Goal: Transaction & Acquisition: Purchase product/service

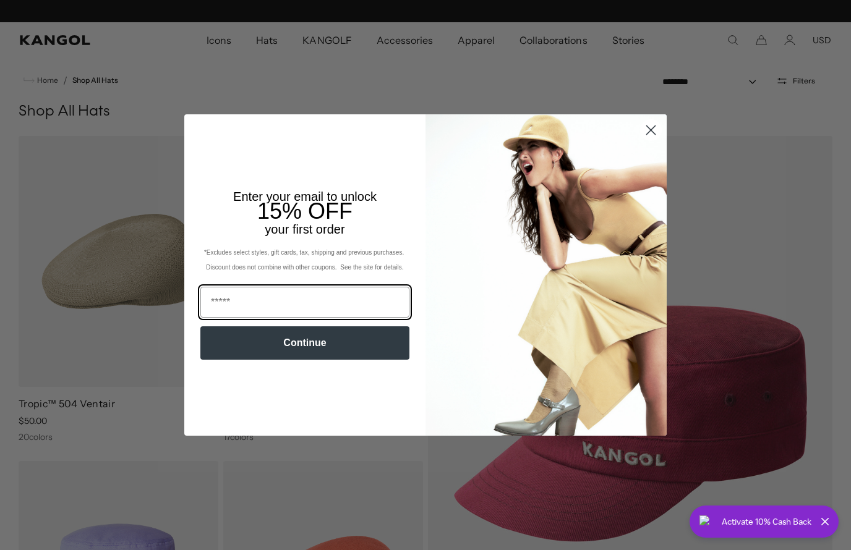
scroll to position [0, 255]
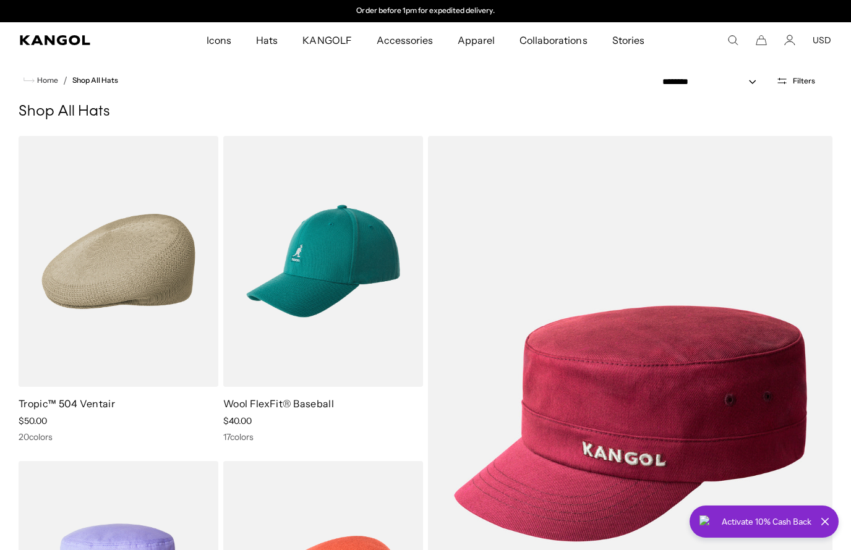
click at [750, 516] on div "Activate 10% Cash Back" at bounding box center [767, 522] width 90 height 12
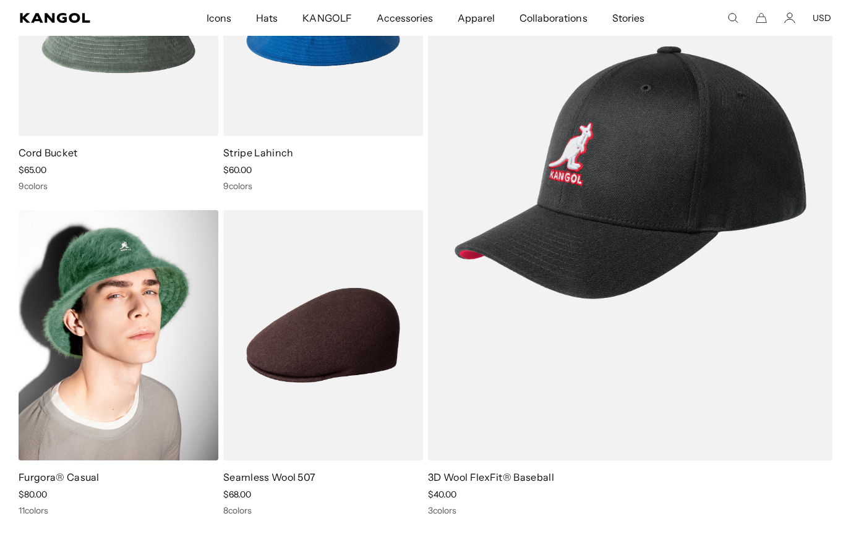
click at [39, 325] on img at bounding box center [119, 335] width 200 height 251
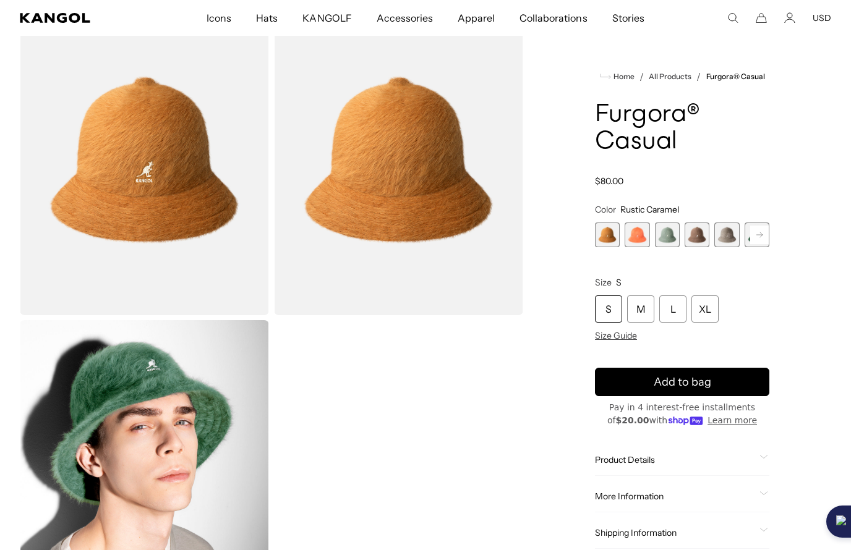
scroll to position [76, 0]
click at [621, 339] on span "Size Guide" at bounding box center [616, 335] width 42 height 11
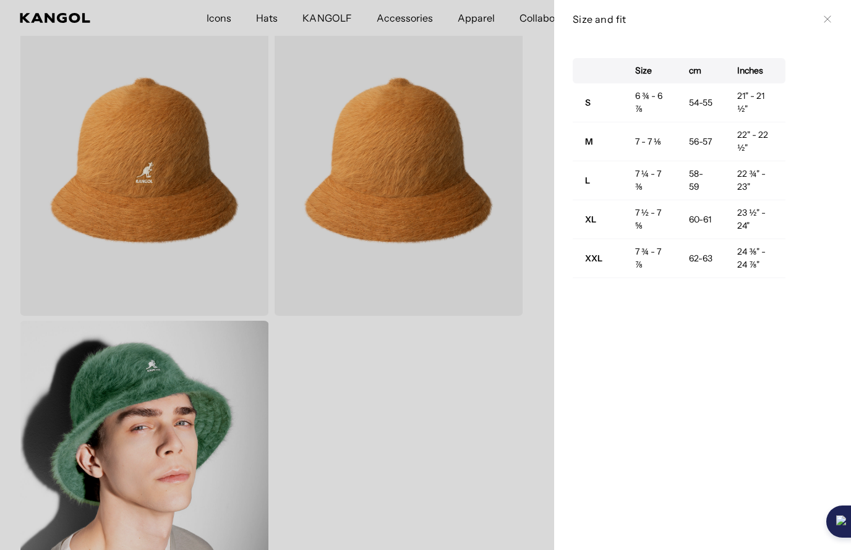
scroll to position [0, 0]
click at [826, 17] on icon at bounding box center [827, 18] width 7 height 7
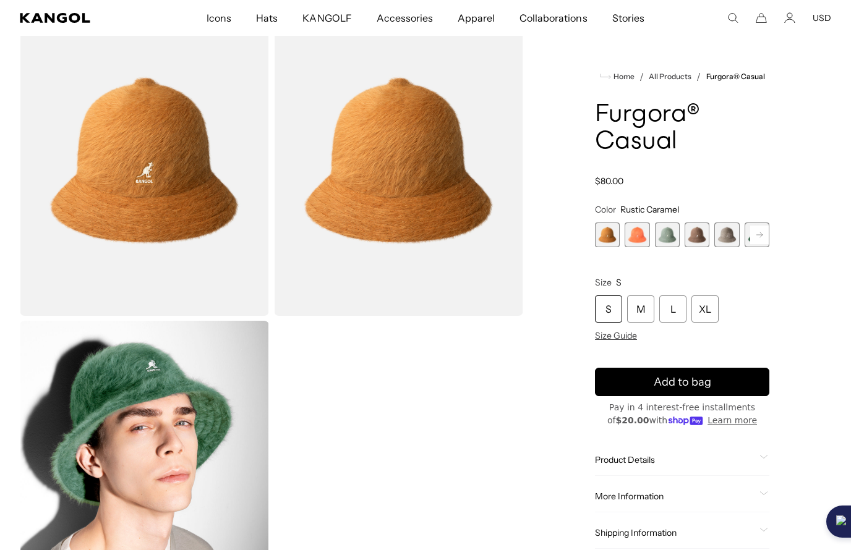
scroll to position [0, 255]
click at [636, 304] on div "M" at bounding box center [640, 309] width 27 height 27
click at [639, 236] on span "2 of 12" at bounding box center [637, 235] width 25 height 25
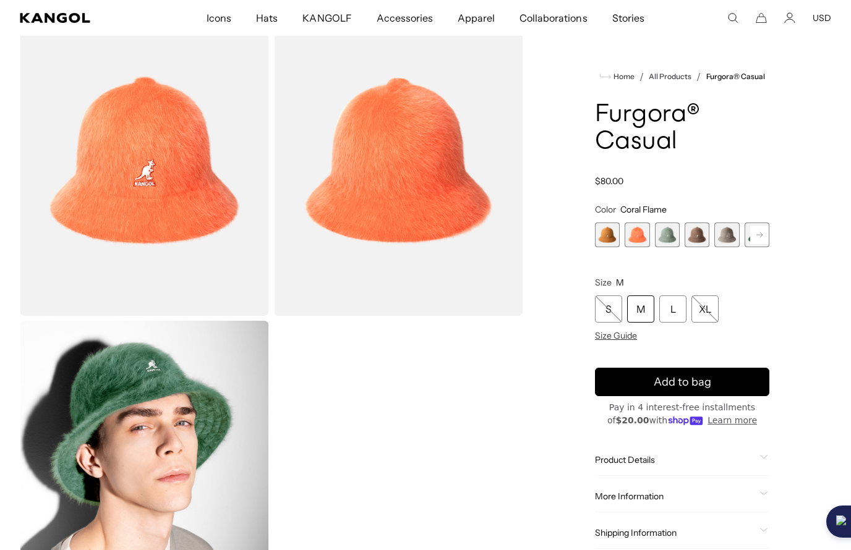
scroll to position [0, 255]
click at [664, 240] on span "3 of 12" at bounding box center [667, 235] width 25 height 25
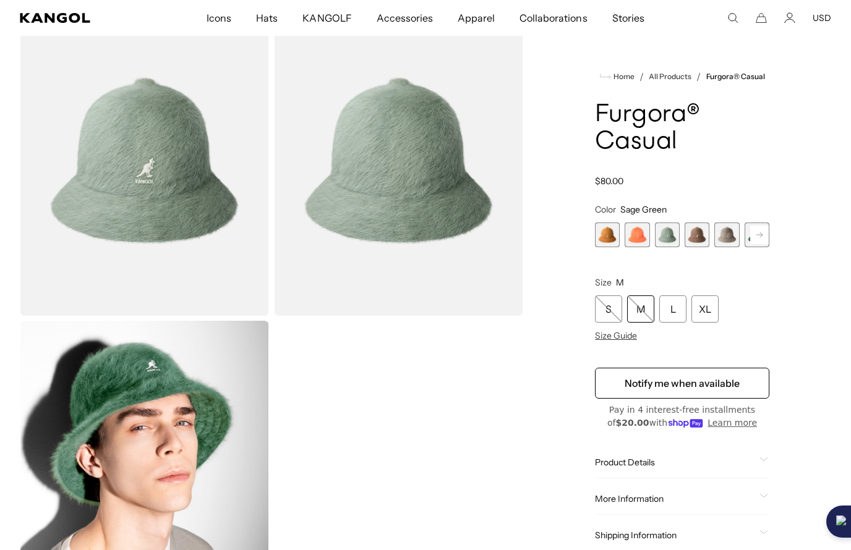
click at [695, 233] on span "4 of 12" at bounding box center [696, 235] width 25 height 25
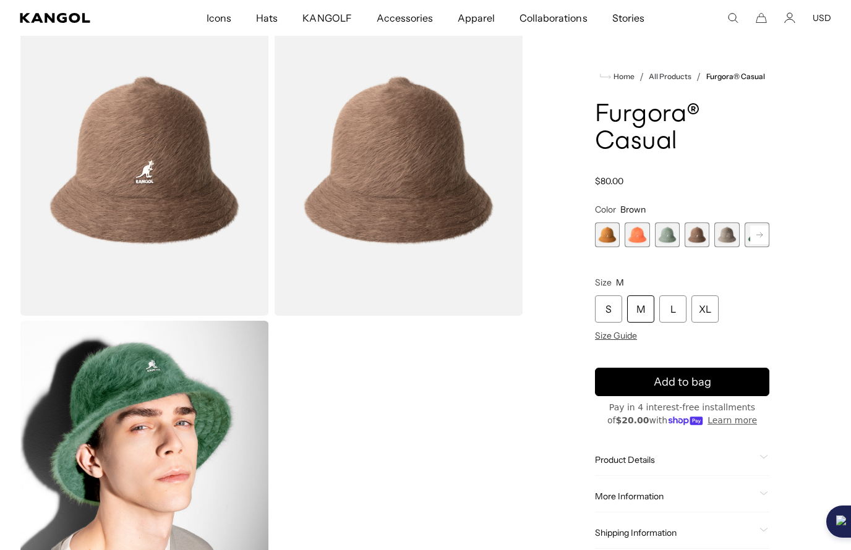
click at [725, 234] on span "5 of 12" at bounding box center [726, 235] width 25 height 25
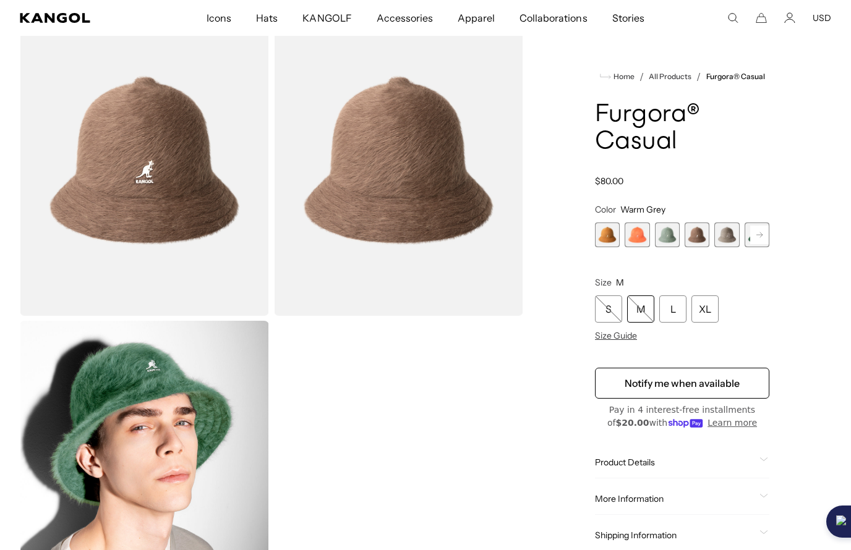
scroll to position [0, 255]
click at [763, 237] on rect at bounding box center [759, 235] width 19 height 19
click at [762, 236] on rect at bounding box center [759, 235] width 19 height 19
click at [766, 236] on rect at bounding box center [759, 235] width 19 height 19
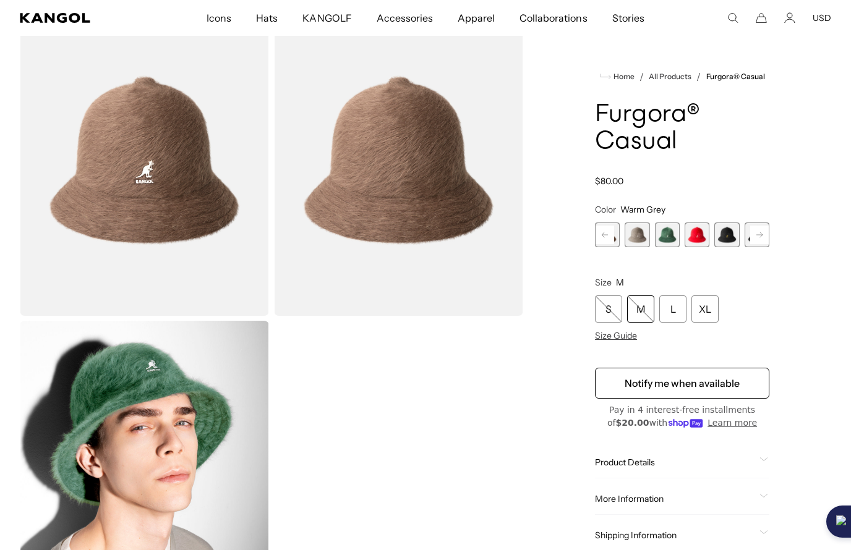
click at [762, 236] on icon at bounding box center [759, 234] width 6 height 5
click at [762, 238] on rect at bounding box center [759, 235] width 19 height 19
click at [763, 241] on rect at bounding box center [759, 235] width 19 height 19
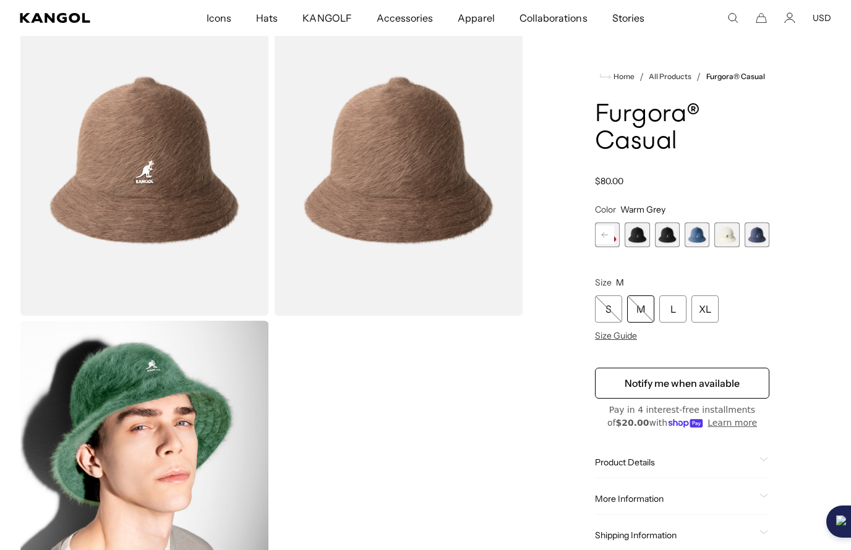
click at [762, 232] on span "12 of 12" at bounding box center [756, 235] width 25 height 25
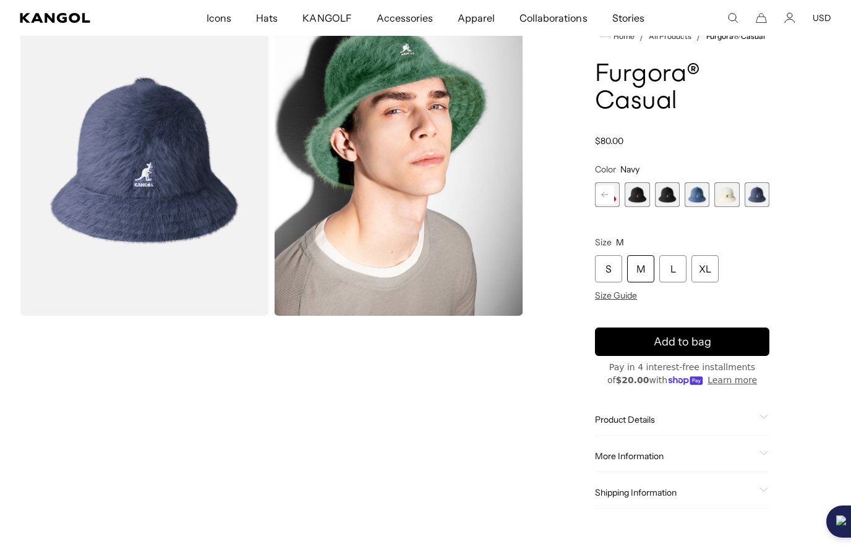
click at [648, 273] on div "M" at bounding box center [640, 268] width 27 height 27
click at [644, 269] on div "M" at bounding box center [640, 268] width 27 height 27
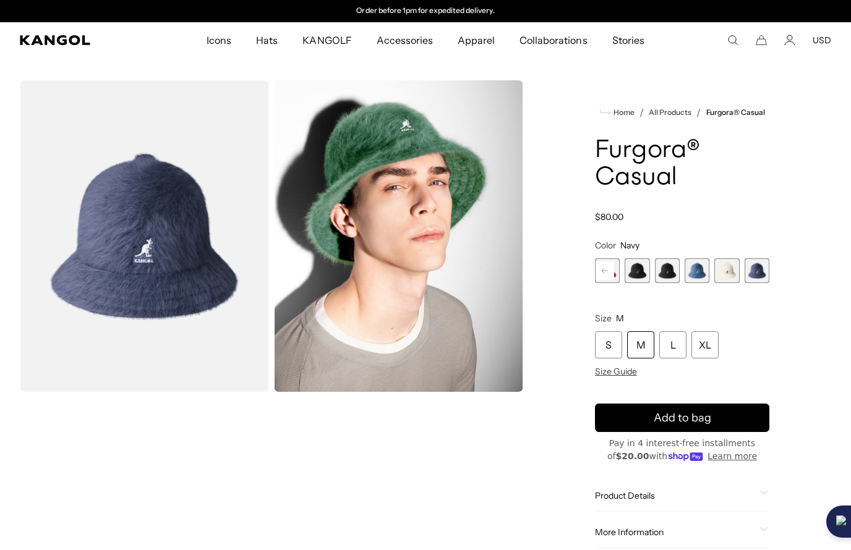
click at [735, 272] on span "11 of 12" at bounding box center [726, 270] width 25 height 25
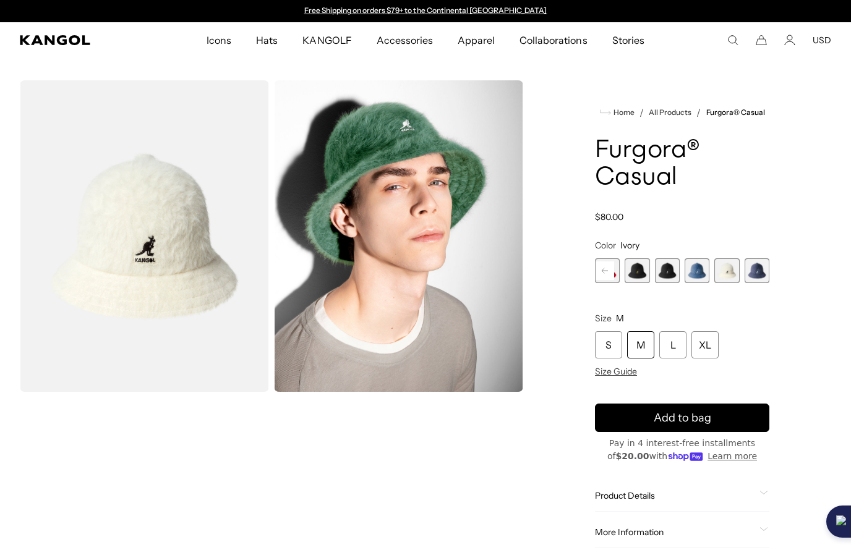
click at [696, 272] on span "10 of 12" at bounding box center [696, 270] width 25 height 25
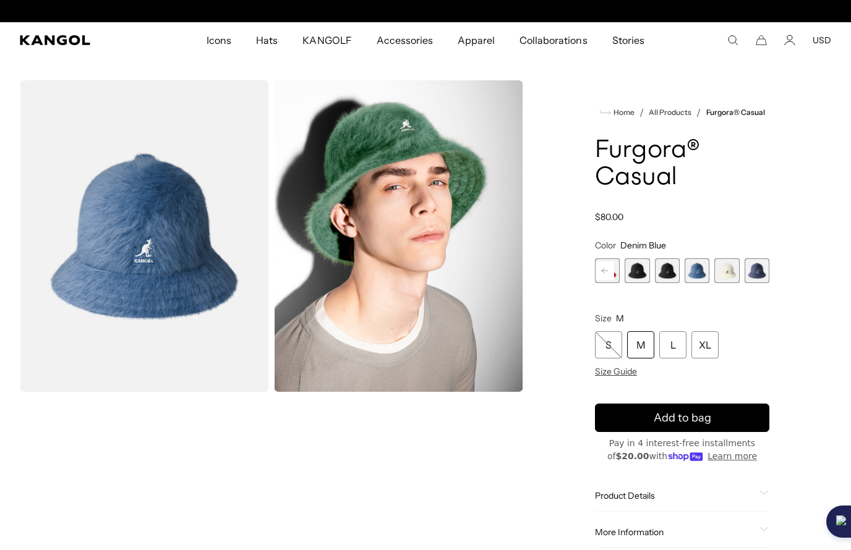
scroll to position [0, 255]
click at [668, 275] on span "9 of 12" at bounding box center [667, 270] width 25 height 25
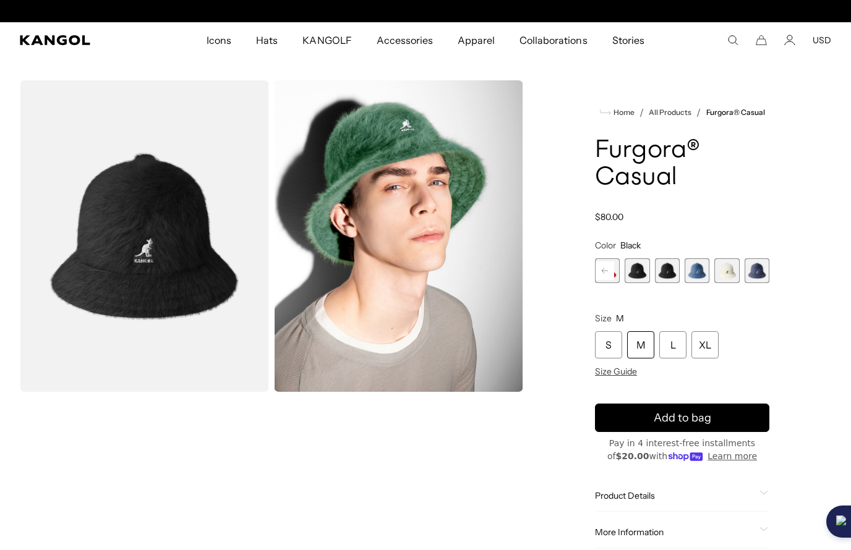
click at [645, 273] on span "8 of 12" at bounding box center [637, 270] width 25 height 25
click at [613, 277] on rect at bounding box center [604, 271] width 19 height 19
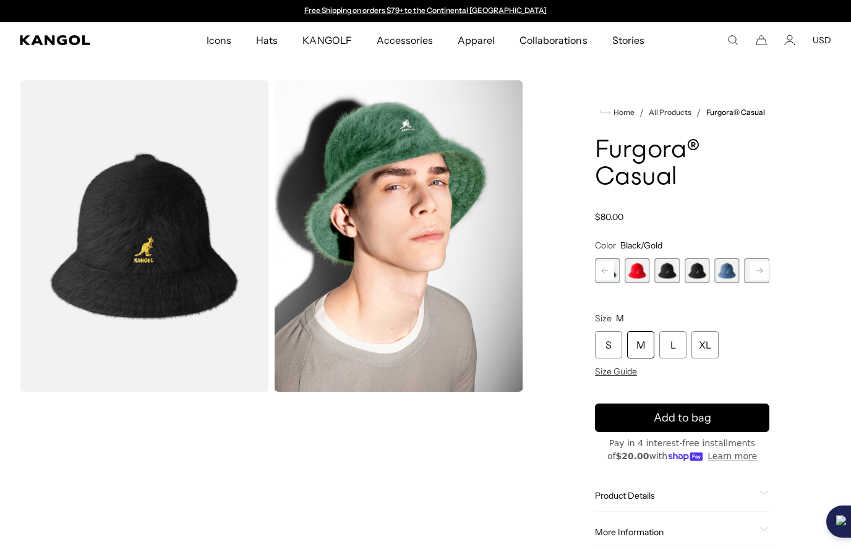
click at [641, 274] on span "7 of 12" at bounding box center [637, 270] width 25 height 25
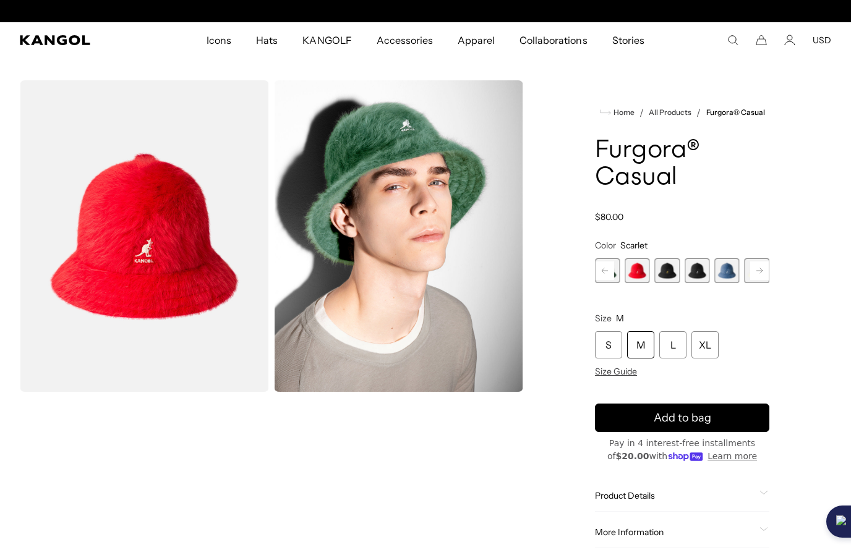
scroll to position [0, 255]
click at [689, 271] on span "6 of 12" at bounding box center [696, 270] width 25 height 25
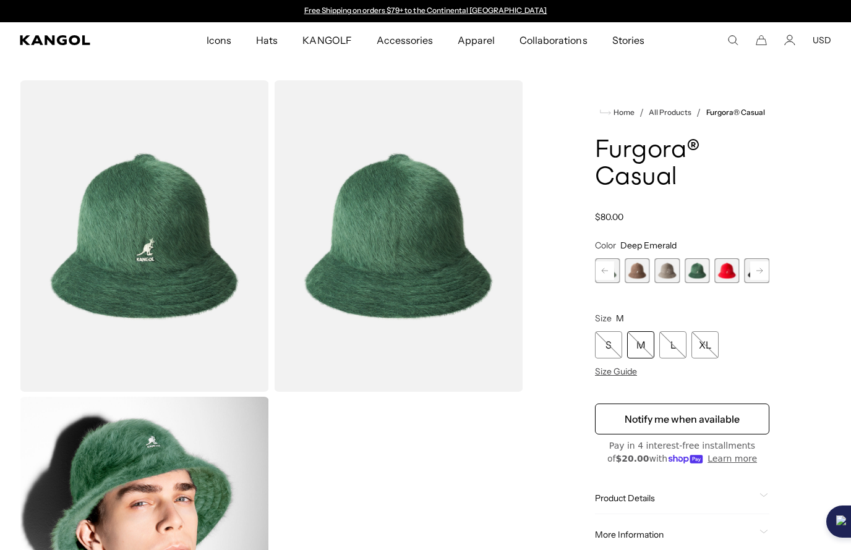
click at [670, 272] on span "5 of 12" at bounding box center [667, 270] width 25 height 25
click at [668, 271] on span "5 of 12" at bounding box center [667, 270] width 25 height 25
click at [670, 273] on span "5 of 12" at bounding box center [667, 270] width 25 height 25
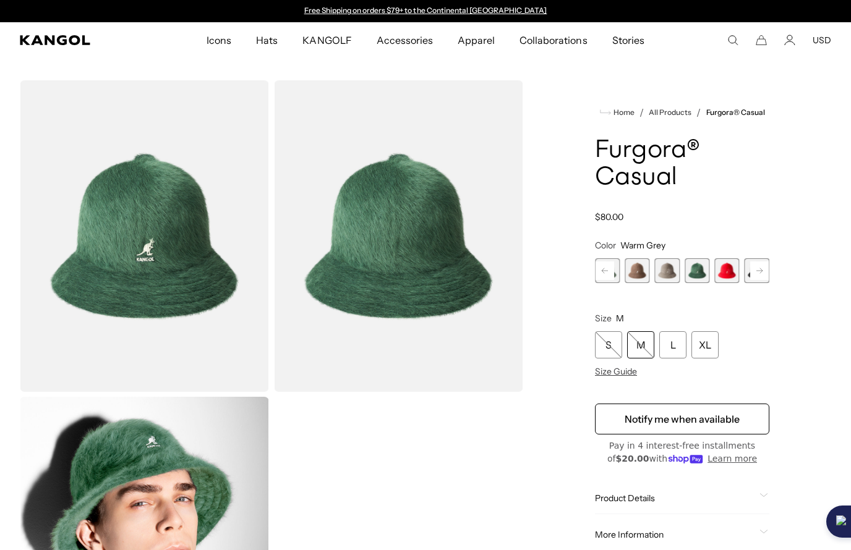
click at [667, 273] on span "5 of 12" at bounding box center [667, 270] width 25 height 25
click at [635, 272] on span "4 of 12" at bounding box center [637, 270] width 25 height 25
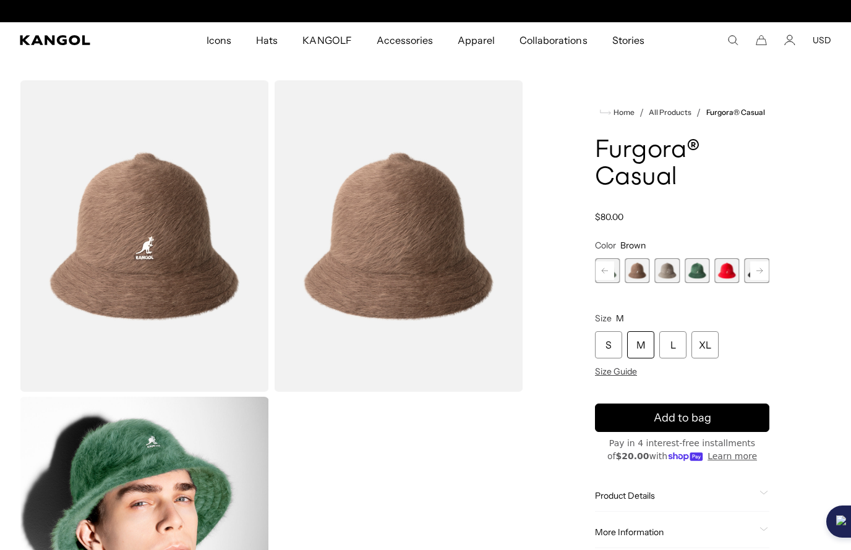
scroll to position [0, 255]
click at [638, 342] on div "M" at bounding box center [640, 344] width 27 height 27
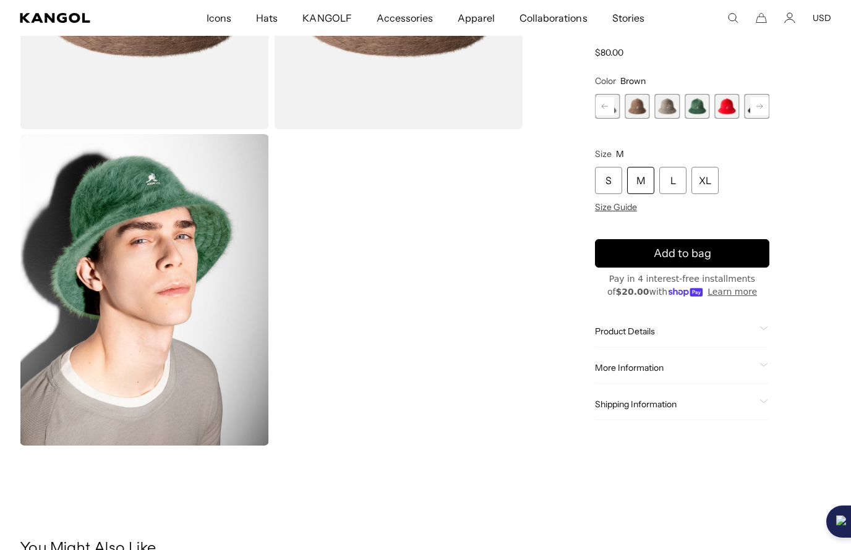
scroll to position [264, 0]
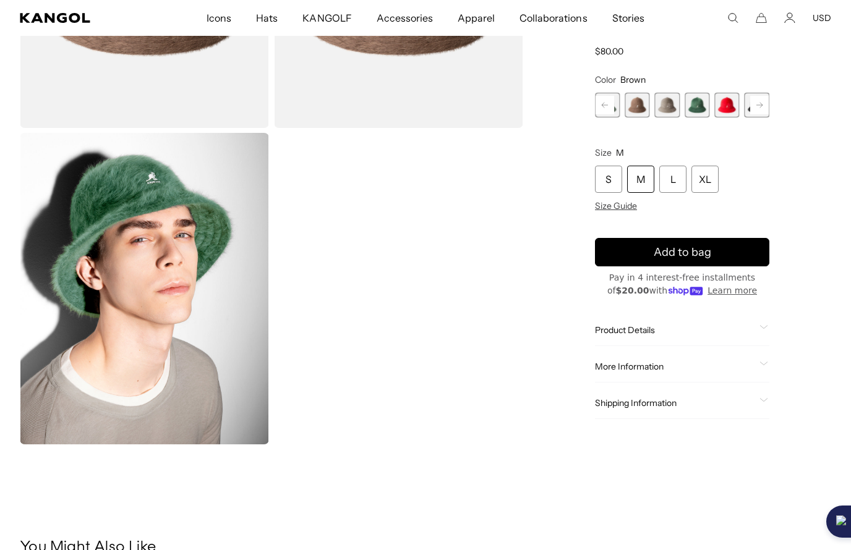
click at [757, 330] on div "Product Details" at bounding box center [682, 330] width 174 height 11
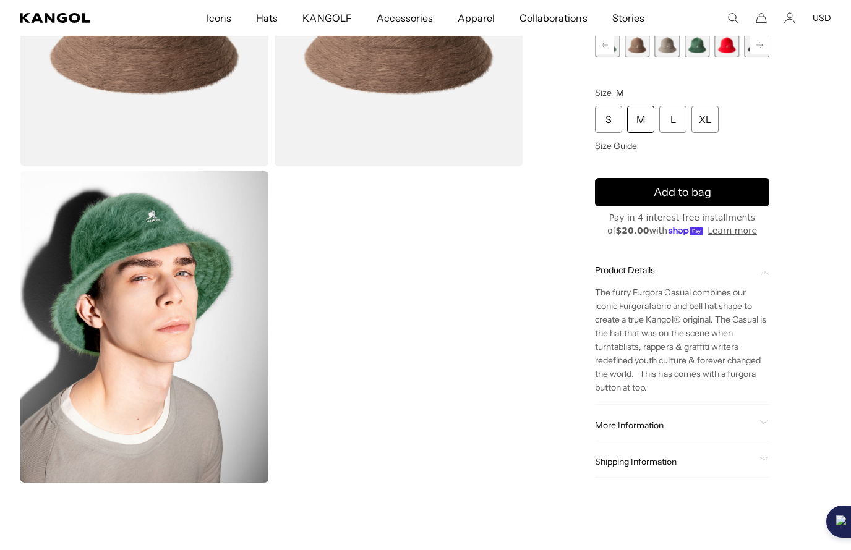
scroll to position [0, 255]
click at [767, 416] on div "More Information Style ID K3017ST Shape Bucket Fabrication Furgora Material 45%…" at bounding box center [682, 426] width 174 height 32
click at [759, 423] on div "More Information" at bounding box center [682, 425] width 174 height 11
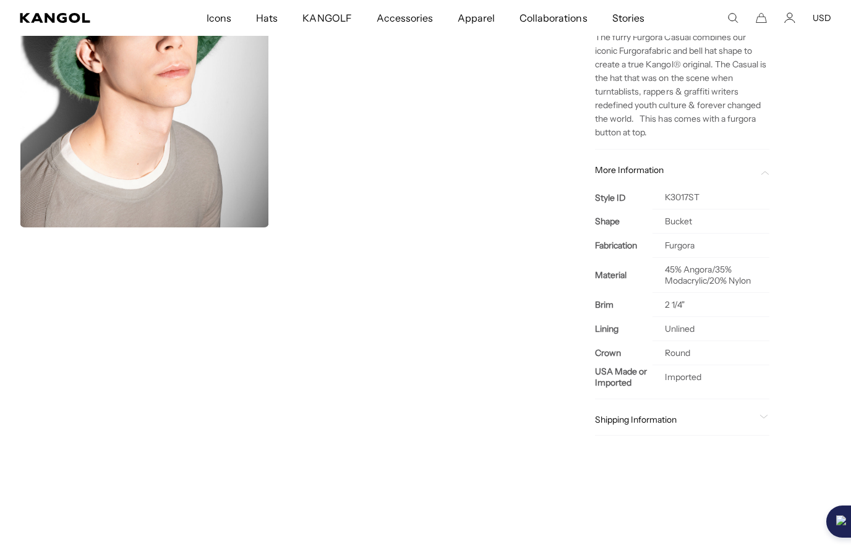
scroll to position [0, 0]
click at [760, 415] on icon at bounding box center [763, 417] width 9 height 4
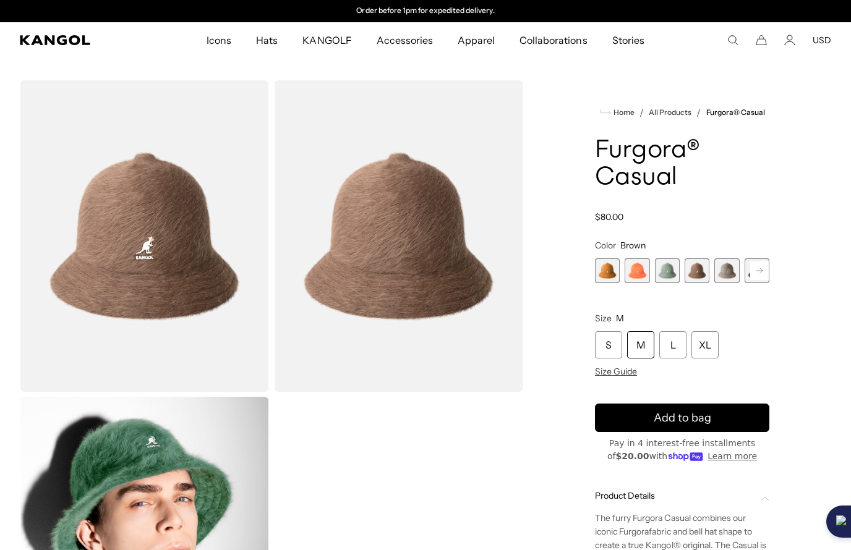
click at [724, 270] on span "5 of 12" at bounding box center [726, 270] width 25 height 25
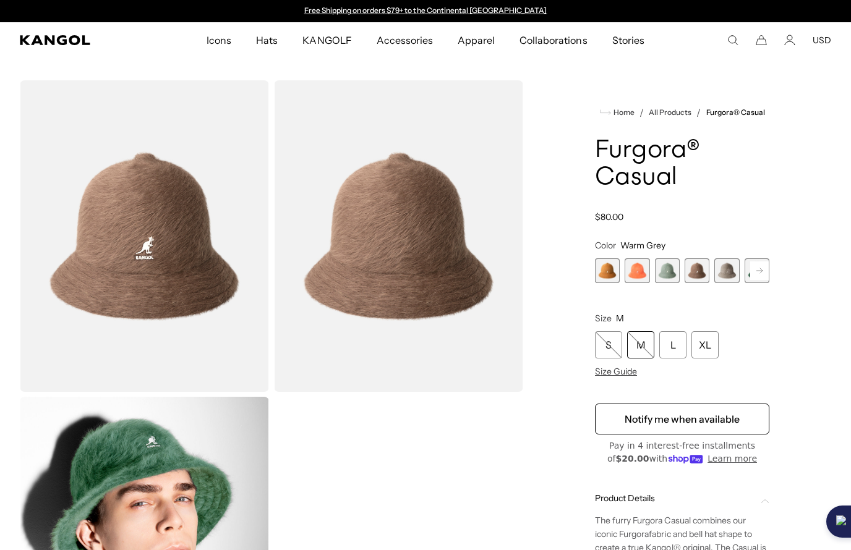
click at [612, 274] on span "1 of 12" at bounding box center [607, 270] width 25 height 25
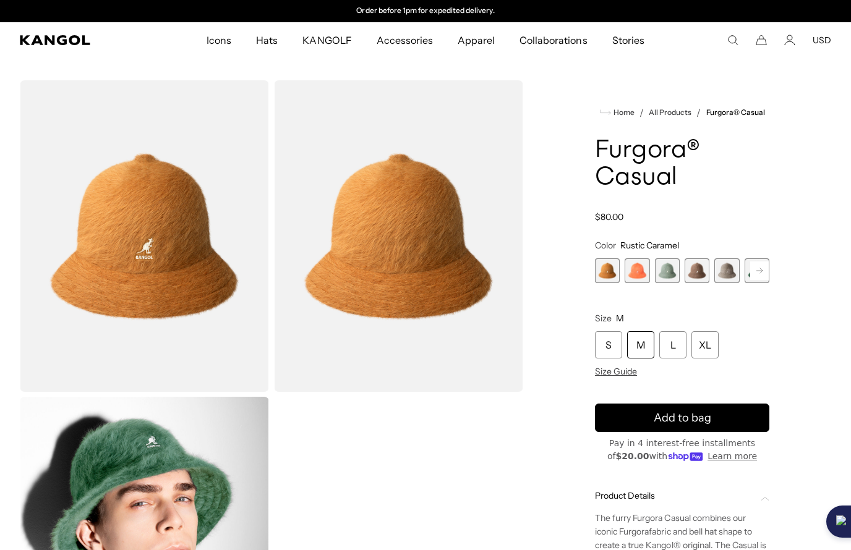
click at [637, 270] on span "2 of 12" at bounding box center [637, 270] width 25 height 25
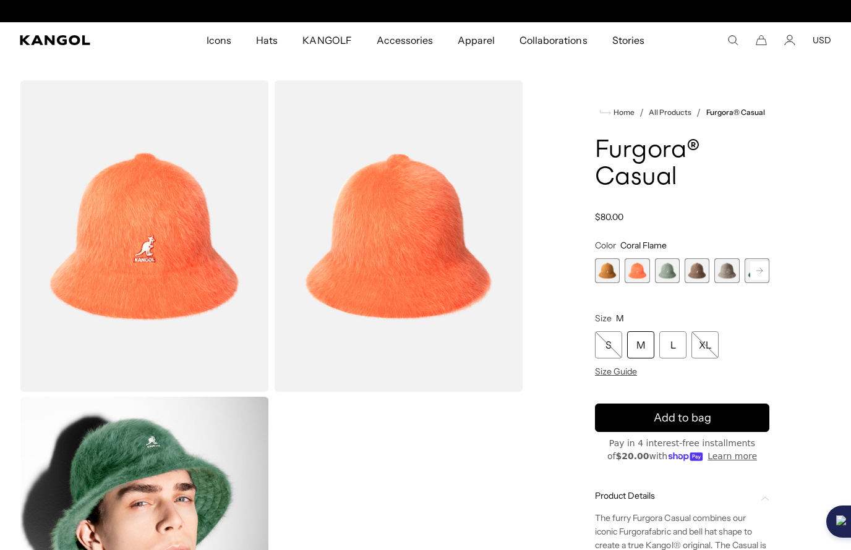
click at [665, 269] on span "3 of 12" at bounding box center [667, 270] width 25 height 25
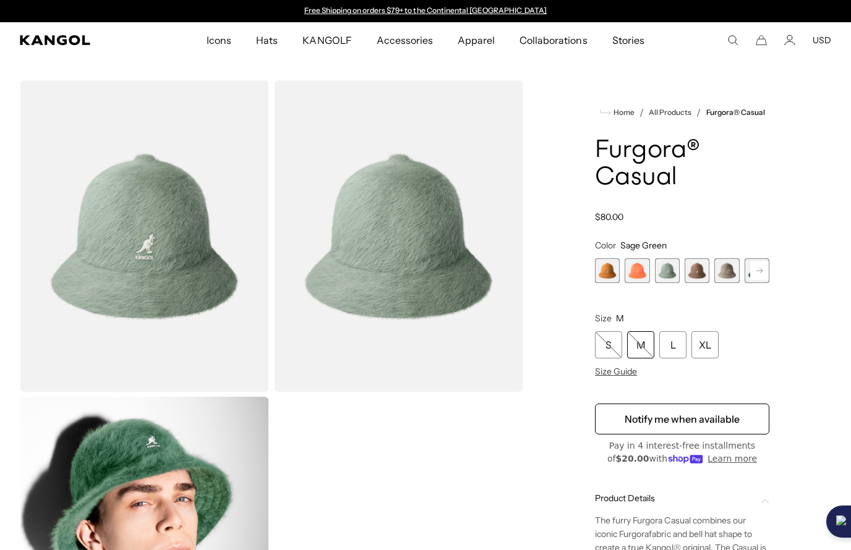
click at [694, 266] on span "4 of 12" at bounding box center [696, 270] width 25 height 25
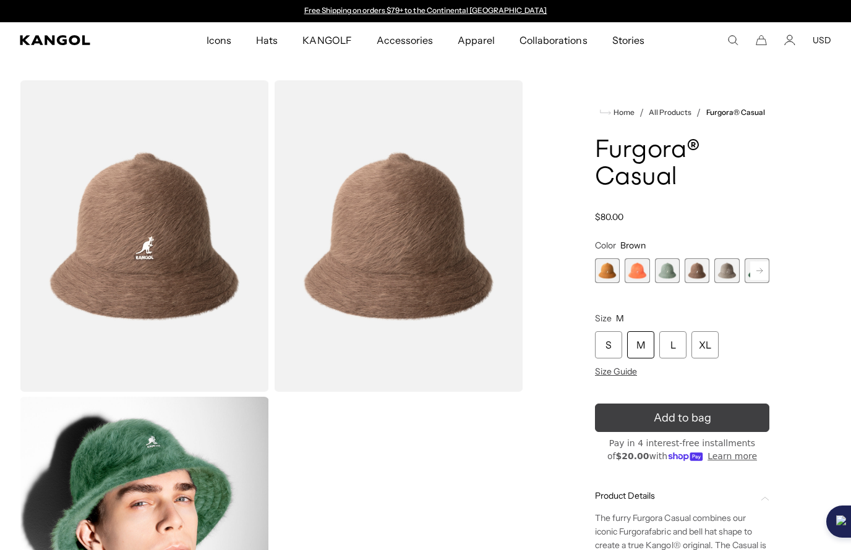
click at [675, 420] on icon "submit" at bounding box center [682, 418] width 23 height 23
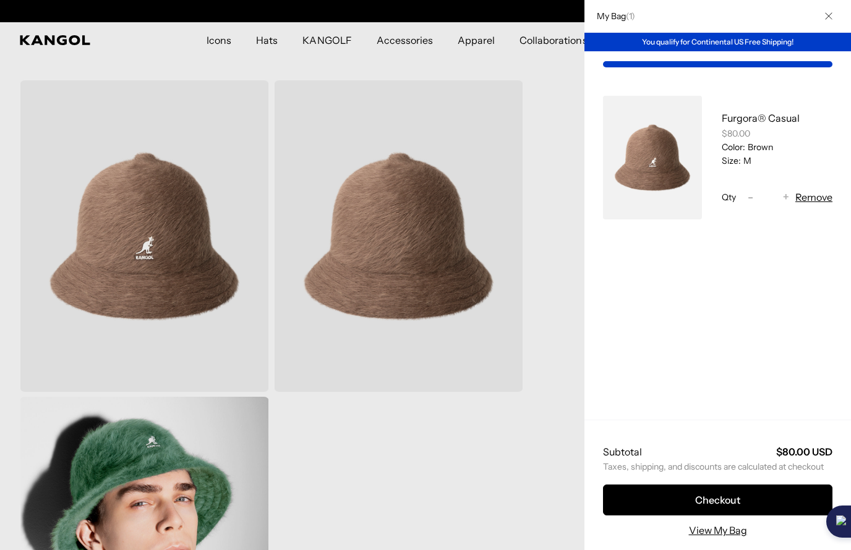
scroll to position [0, 255]
click at [832, 20] on button "Close" at bounding box center [828, 16] width 32 height 32
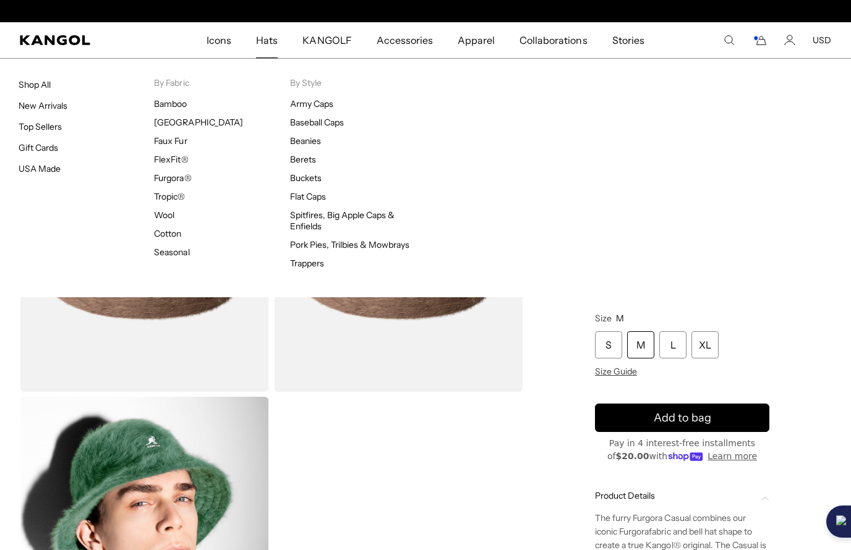
scroll to position [0, 0]
click at [40, 124] on link "Top Sellers" at bounding box center [40, 126] width 43 height 11
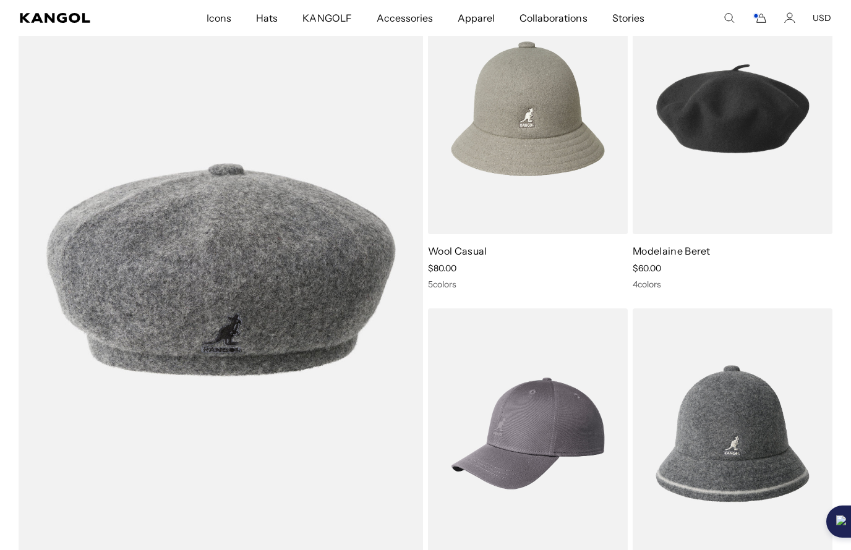
scroll to position [0, 255]
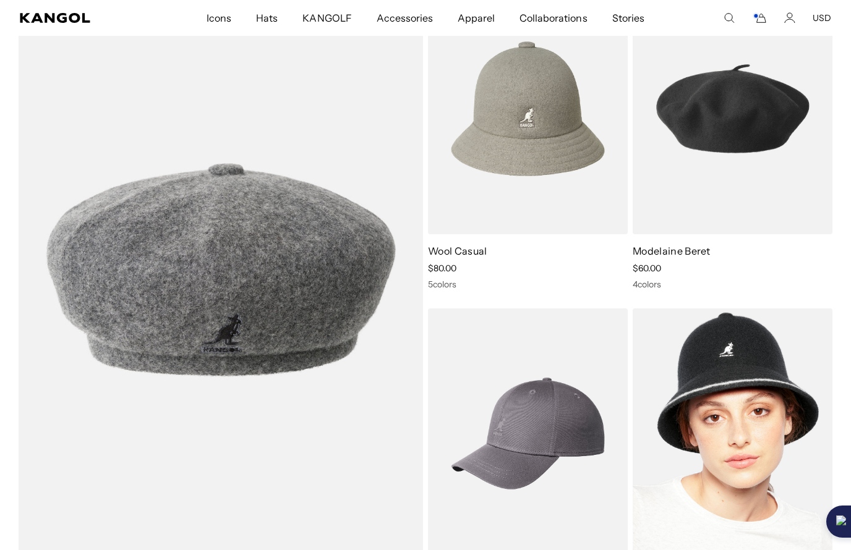
click at [733, 441] on img at bounding box center [733, 434] width 200 height 251
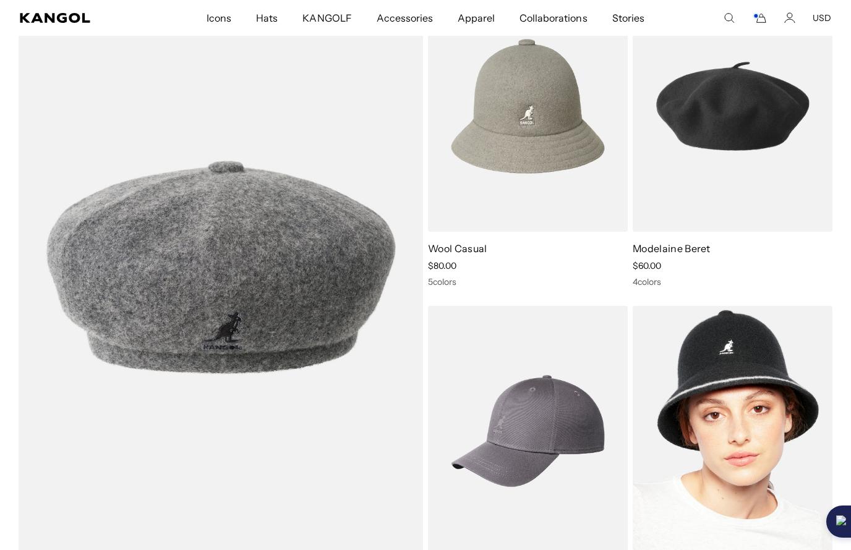
scroll to position [0, 0]
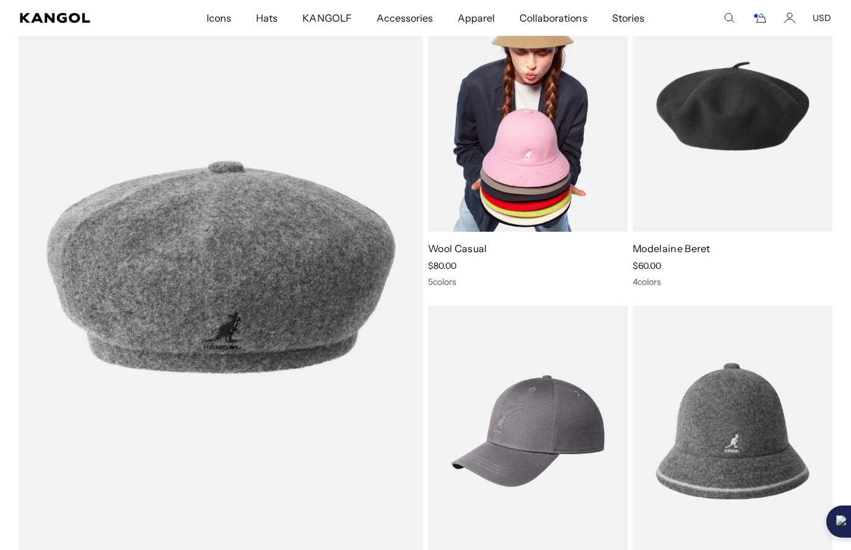
click at [531, 137] on img at bounding box center [528, 106] width 200 height 251
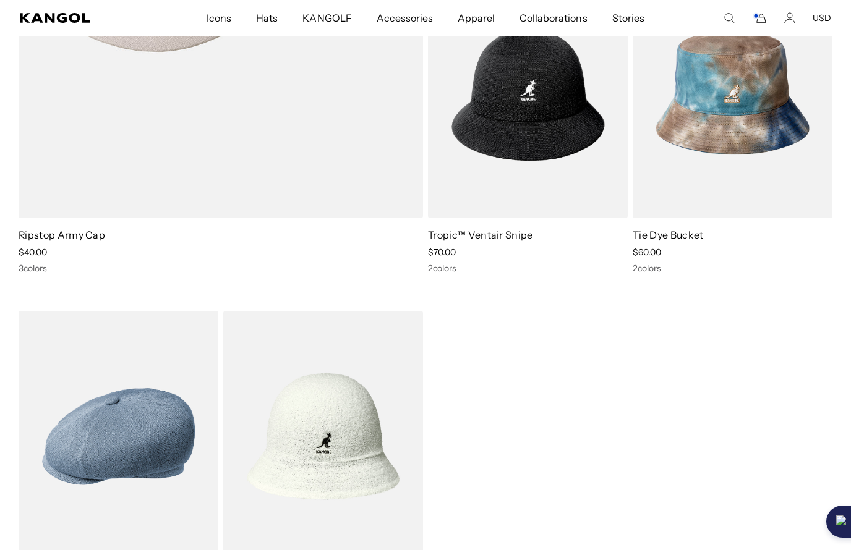
scroll to position [0, 255]
click at [725, 19] on use "Search here" at bounding box center [729, 18] width 9 height 9
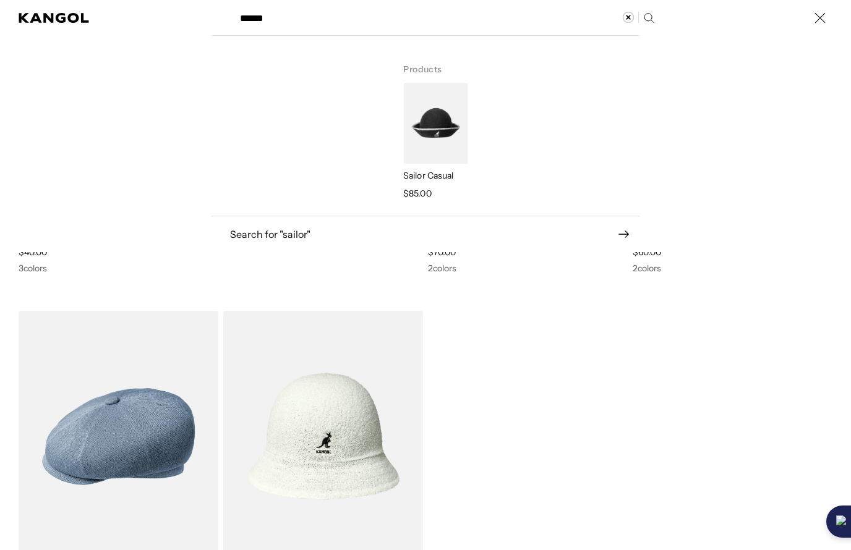
scroll to position [0, 0]
type input "******"
click at [438, 156] on img "Search here" at bounding box center [435, 123] width 64 height 81
click at [430, 148] on img "Search here" at bounding box center [435, 123] width 64 height 81
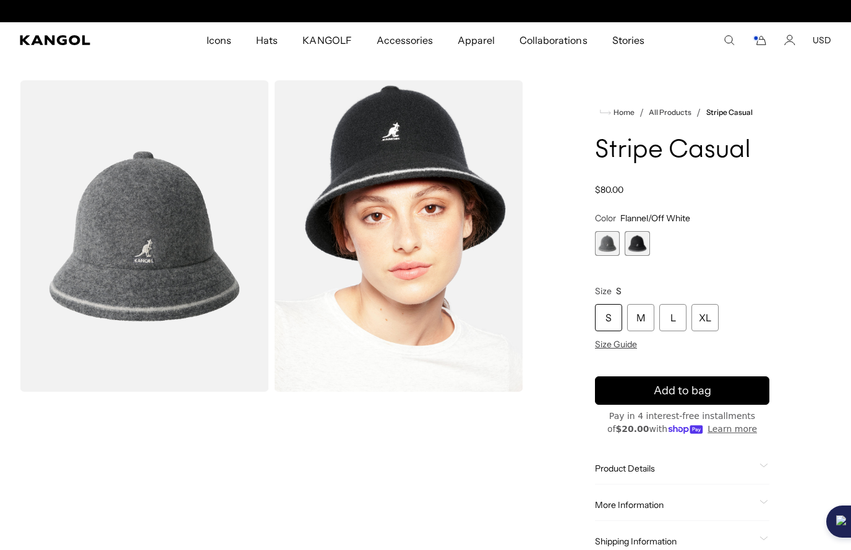
scroll to position [0, 255]
click at [614, 248] on span "1 of 2" at bounding box center [607, 243] width 25 height 25
click at [645, 245] on span "2 of 2" at bounding box center [637, 243] width 25 height 25
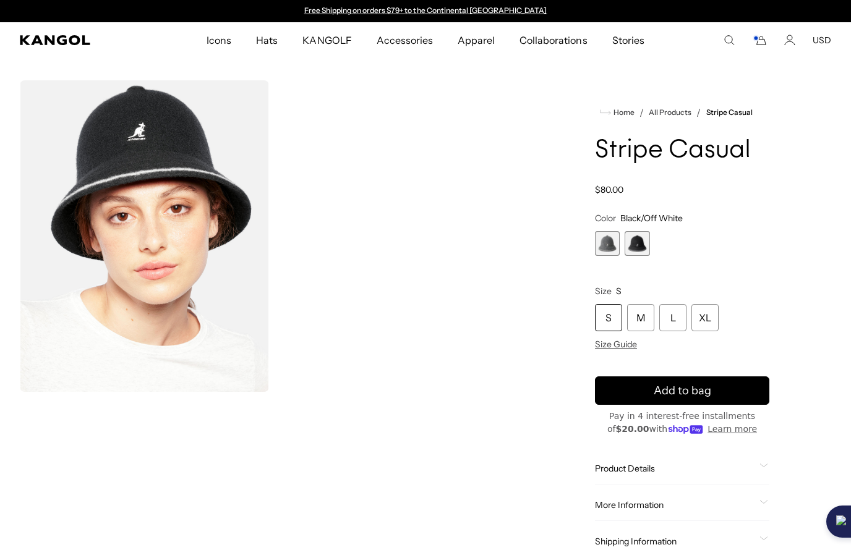
click at [609, 246] on span "1 of 2" at bounding box center [607, 243] width 25 height 25
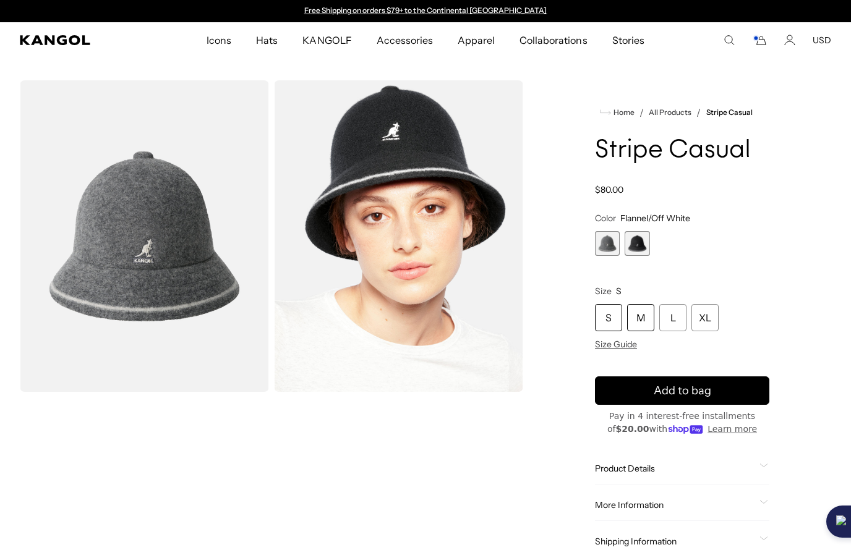
click at [638, 315] on div "M" at bounding box center [640, 317] width 27 height 27
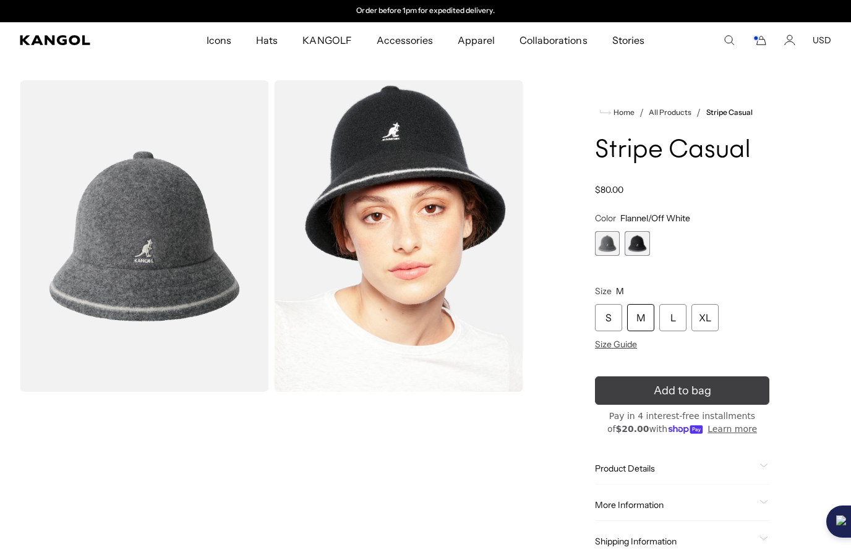
click at [654, 390] on span "Add to bag" at bounding box center [683, 391] width 58 height 17
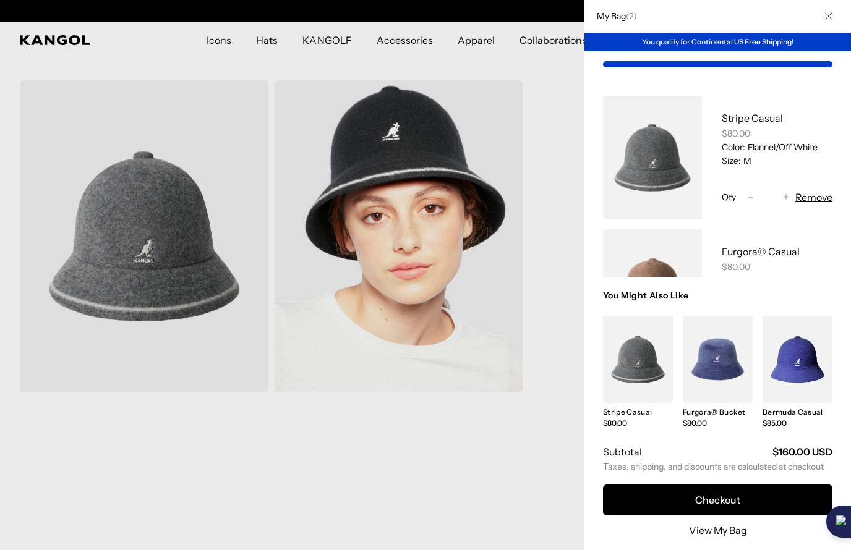
scroll to position [0, 0]
click at [826, 17] on icon "Close" at bounding box center [828, 15] width 7 height 7
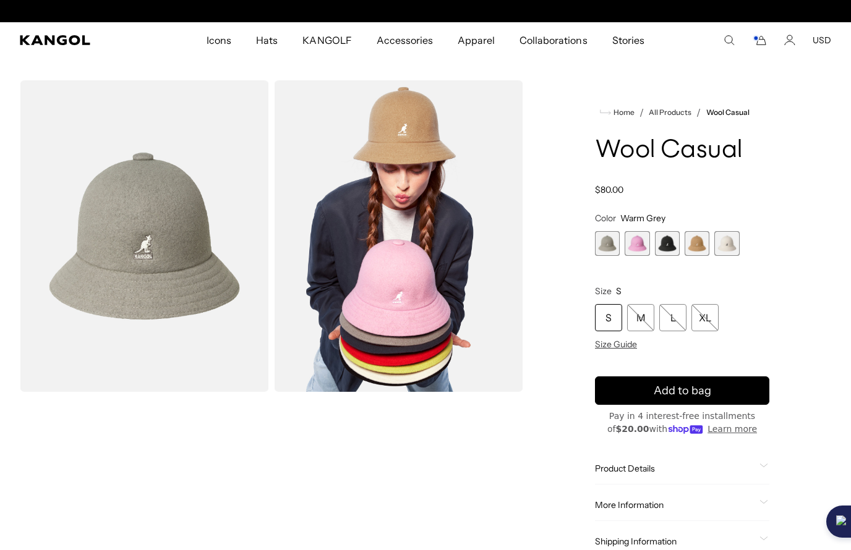
click at [634, 247] on span "2 of 5" at bounding box center [637, 243] width 25 height 25
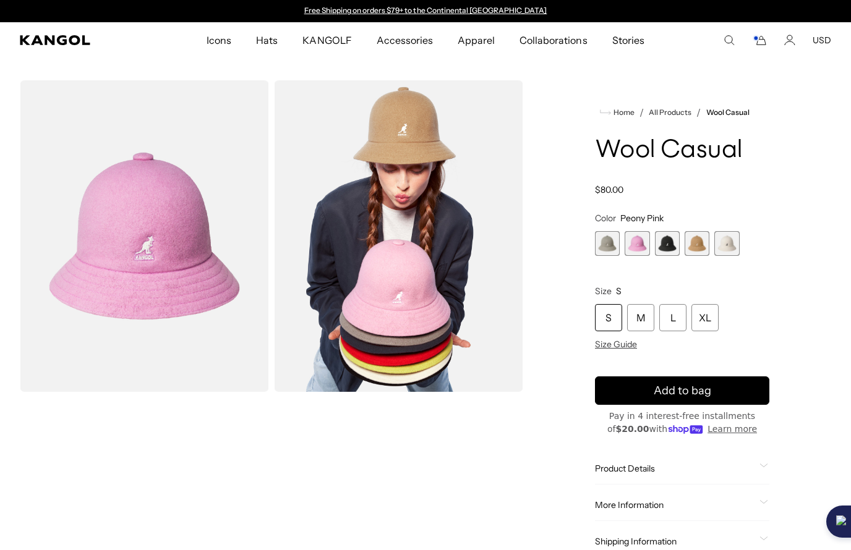
click at [662, 249] on span "3 of 5" at bounding box center [667, 243] width 25 height 25
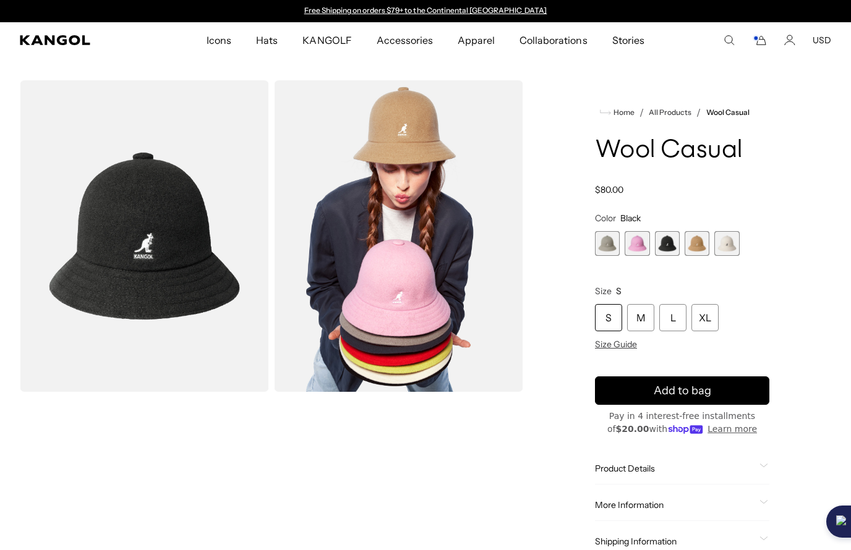
click at [697, 254] on span "4 of 5" at bounding box center [696, 243] width 25 height 25
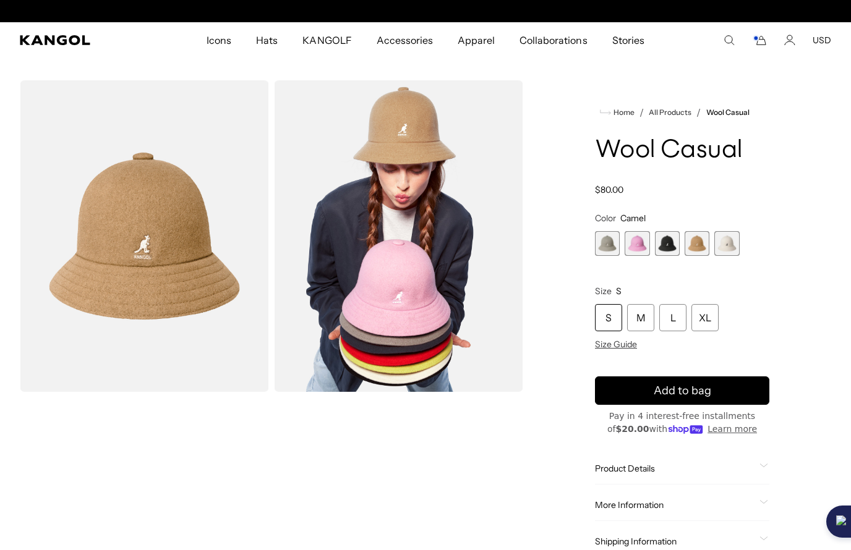
scroll to position [0, 255]
click at [727, 245] on span "5 of 5" at bounding box center [726, 243] width 25 height 25
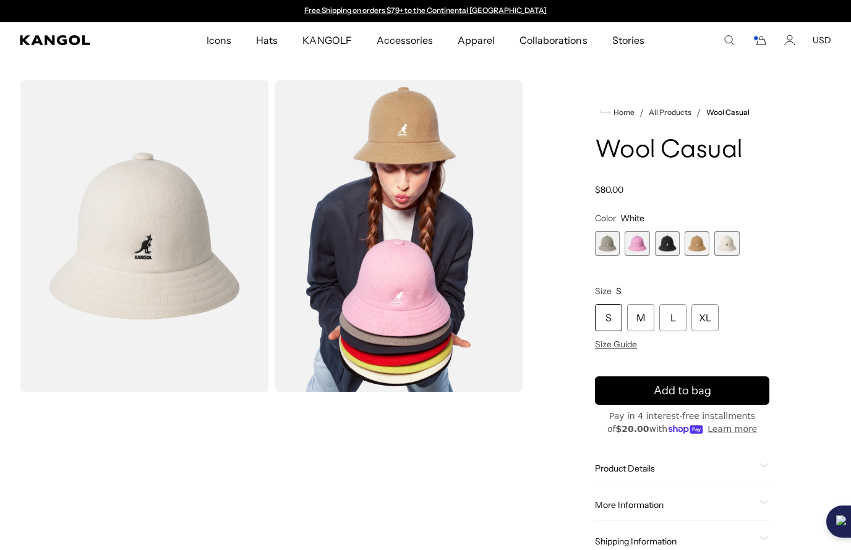
click at [608, 249] on span "1 of 5" at bounding box center [607, 243] width 25 height 25
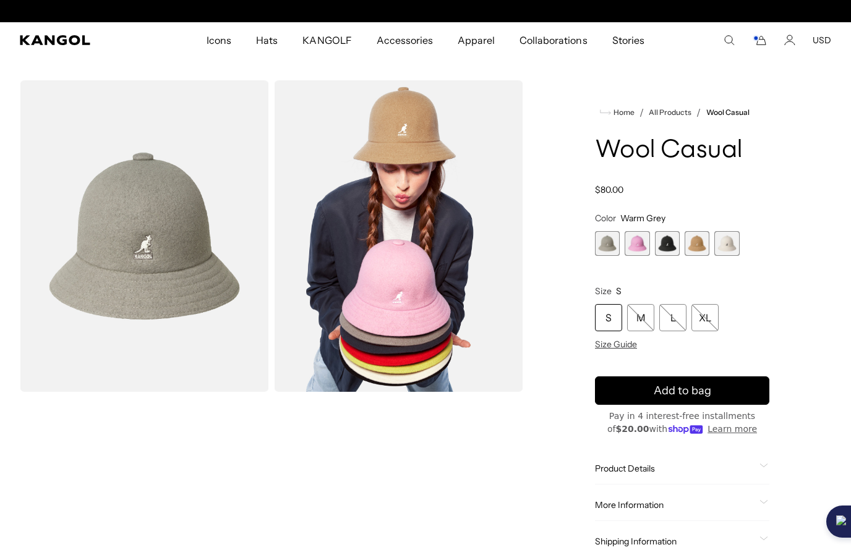
scroll to position [0, 255]
click at [637, 241] on span "2 of 5" at bounding box center [637, 243] width 25 height 25
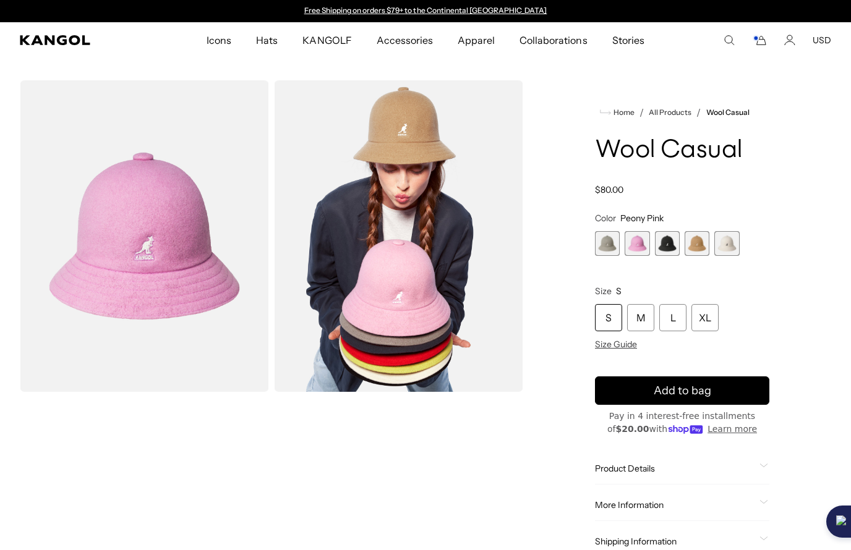
click at [663, 249] on span "3 of 5" at bounding box center [667, 243] width 25 height 25
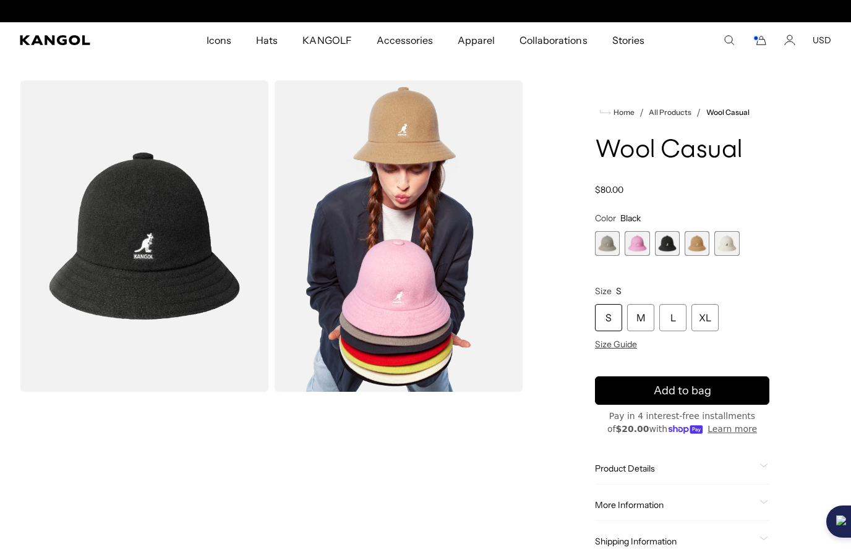
scroll to position [0, 255]
click at [639, 314] on div "M" at bounding box center [640, 317] width 27 height 27
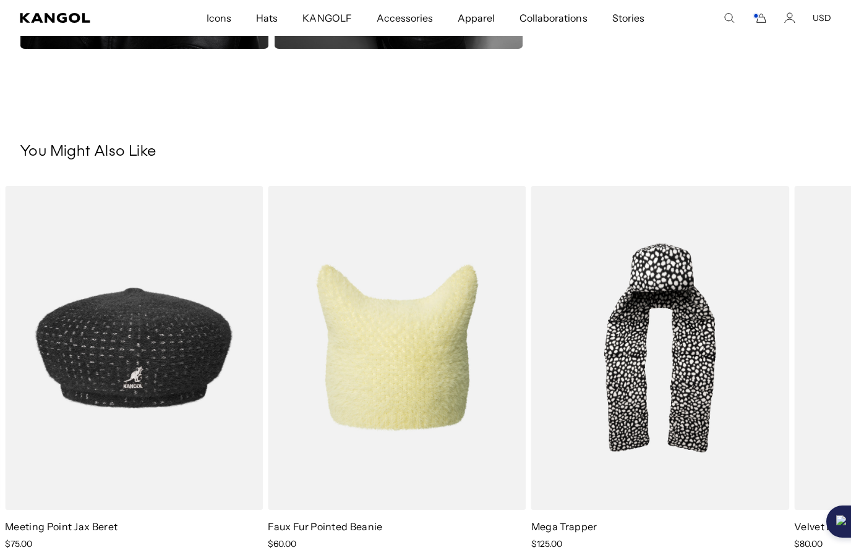
scroll to position [987, 0]
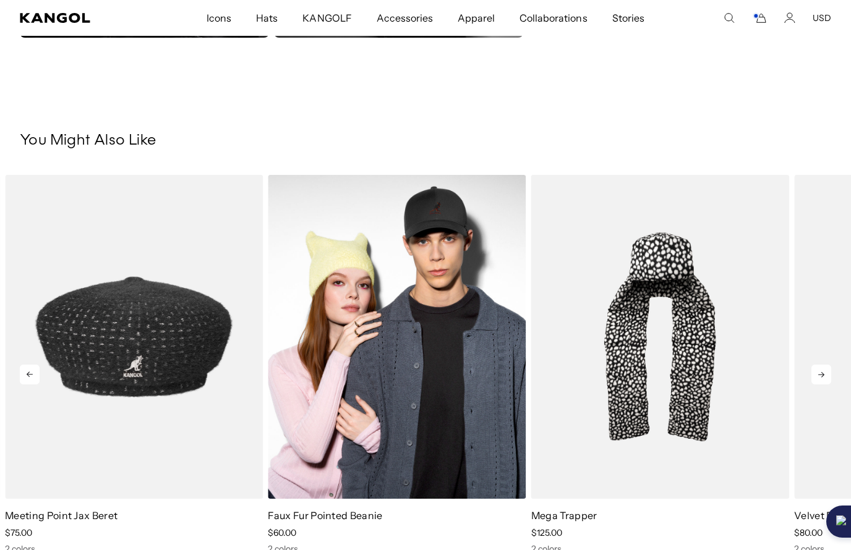
click at [406, 378] on img "4 of 5" at bounding box center [397, 337] width 258 height 324
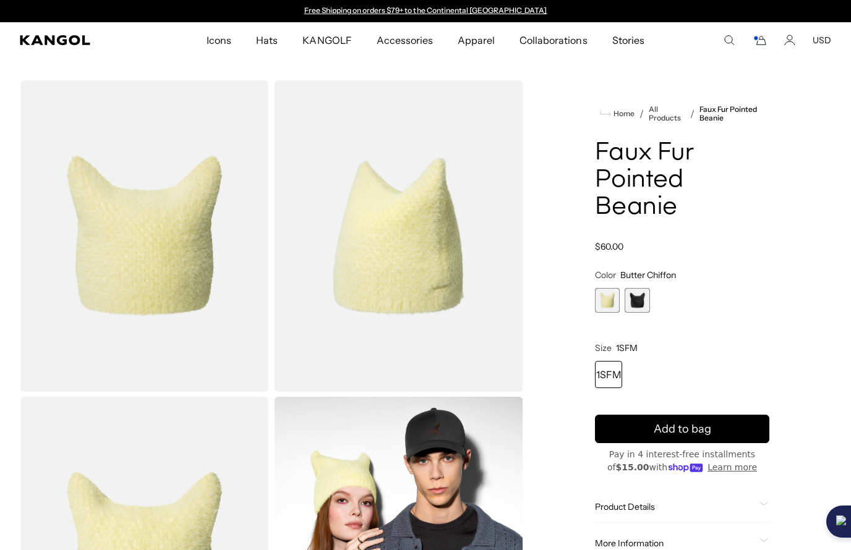
click at [610, 304] on span "1 of 2" at bounding box center [607, 300] width 25 height 25
